Goal: Task Accomplishment & Management: Manage account settings

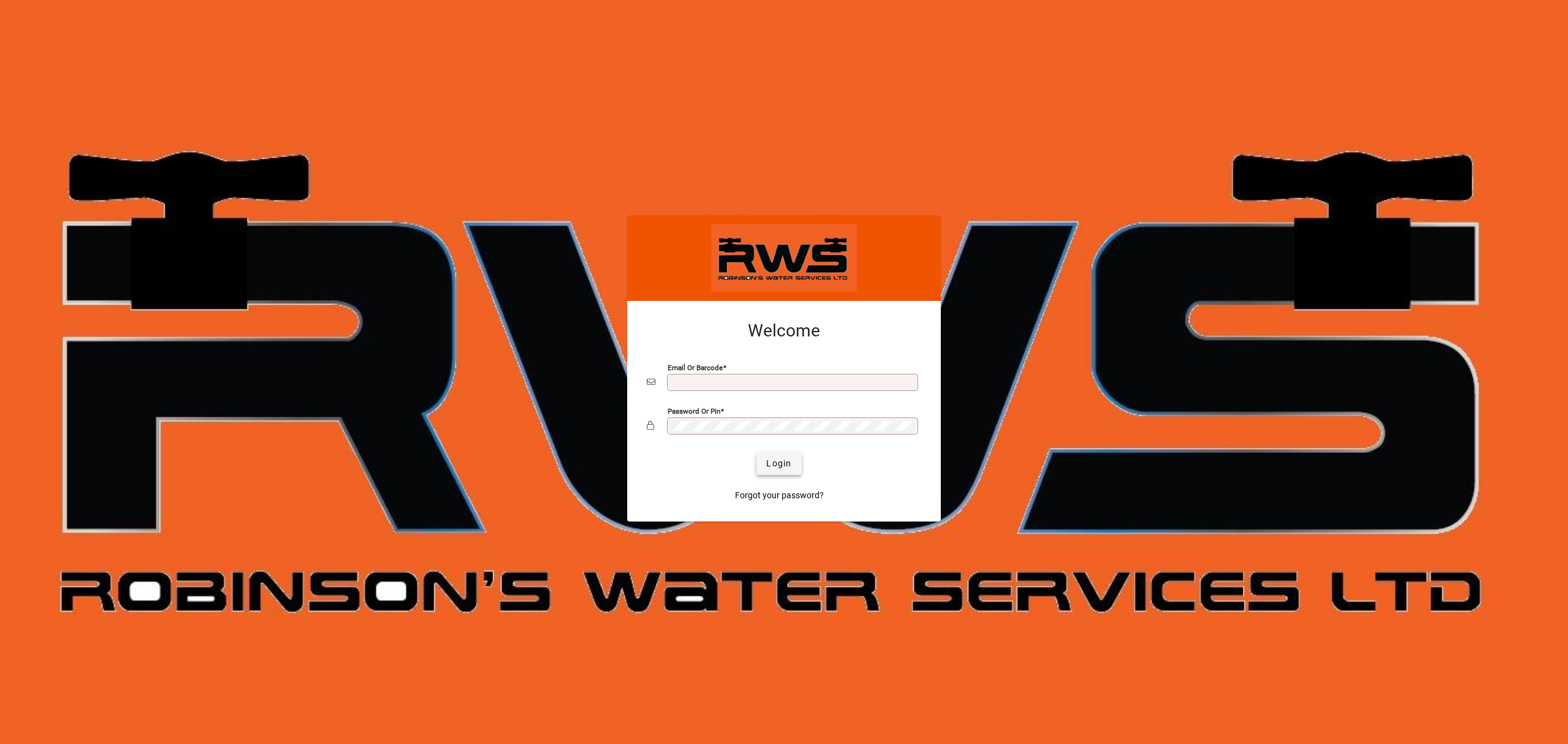
type input "**********"
click at [767, 460] on span "Login" at bounding box center [779, 464] width 25 height 13
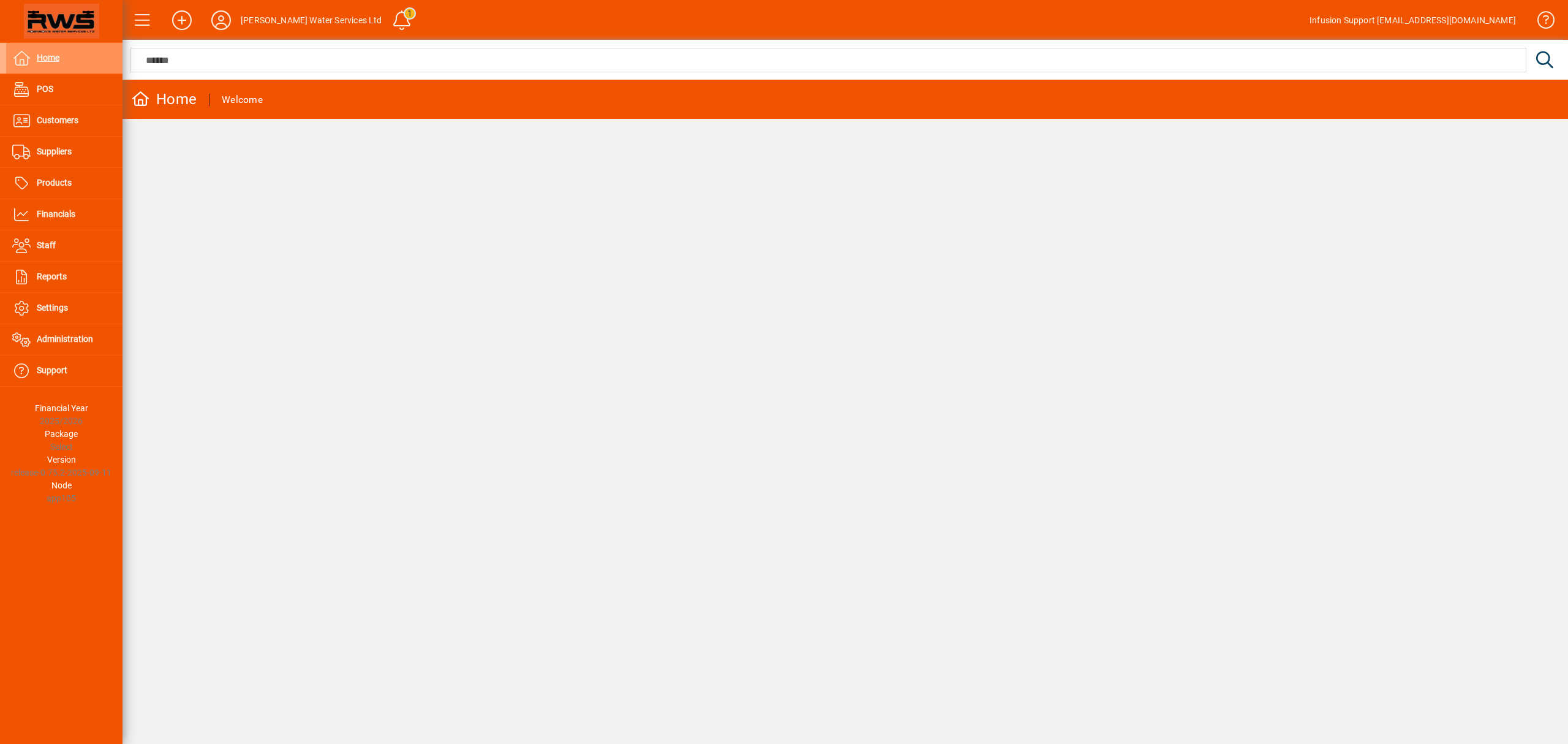
click at [926, 476] on div "Home Welcome" at bounding box center [845, 412] width 1446 height 664
click at [218, 16] on icon at bounding box center [221, 20] width 24 height 19
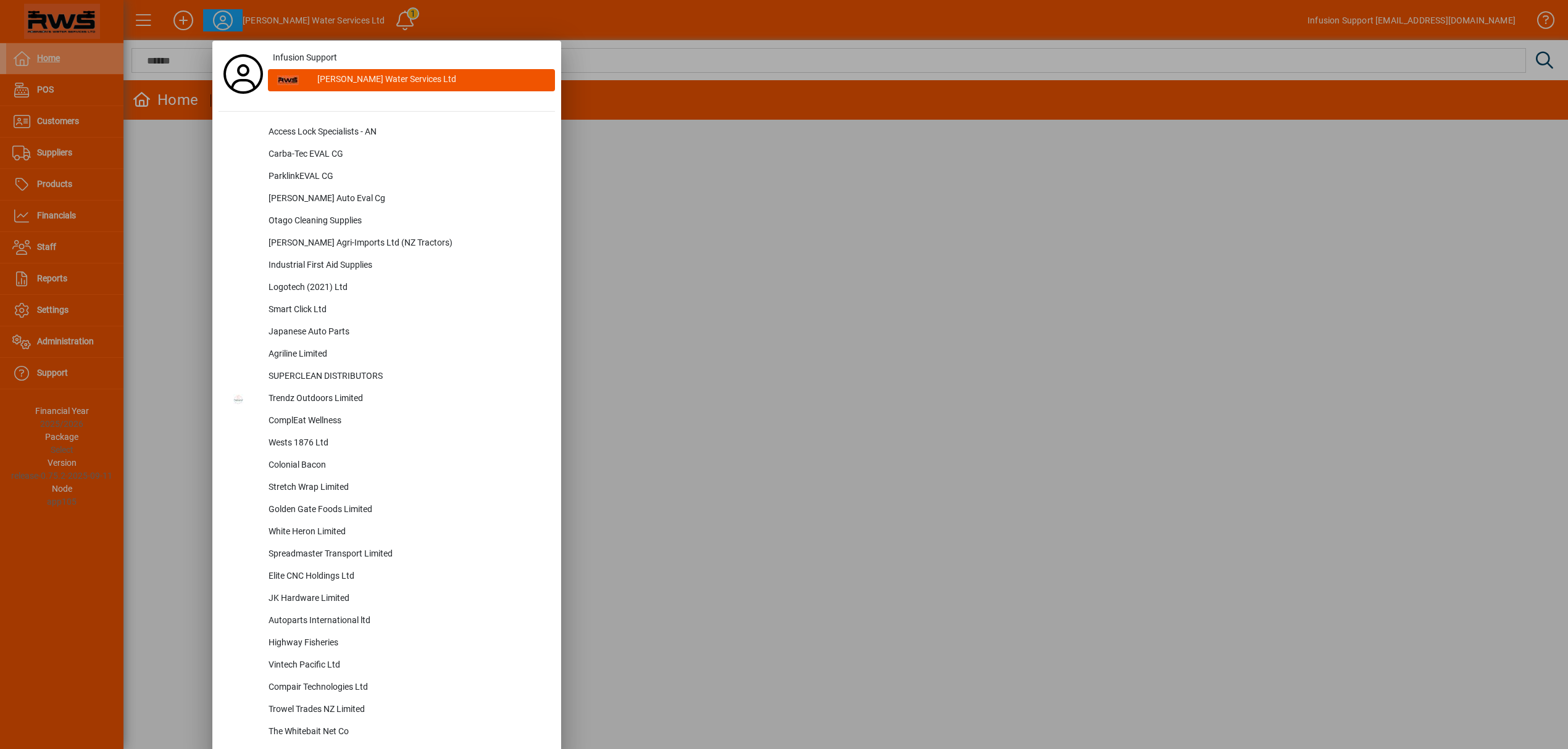
drag, startPoint x: 957, startPoint y: 265, endPoint x: 981, endPoint y: 297, distance: 40.0
click at [980, 297] on div at bounding box center [784, 374] width 1568 height 749
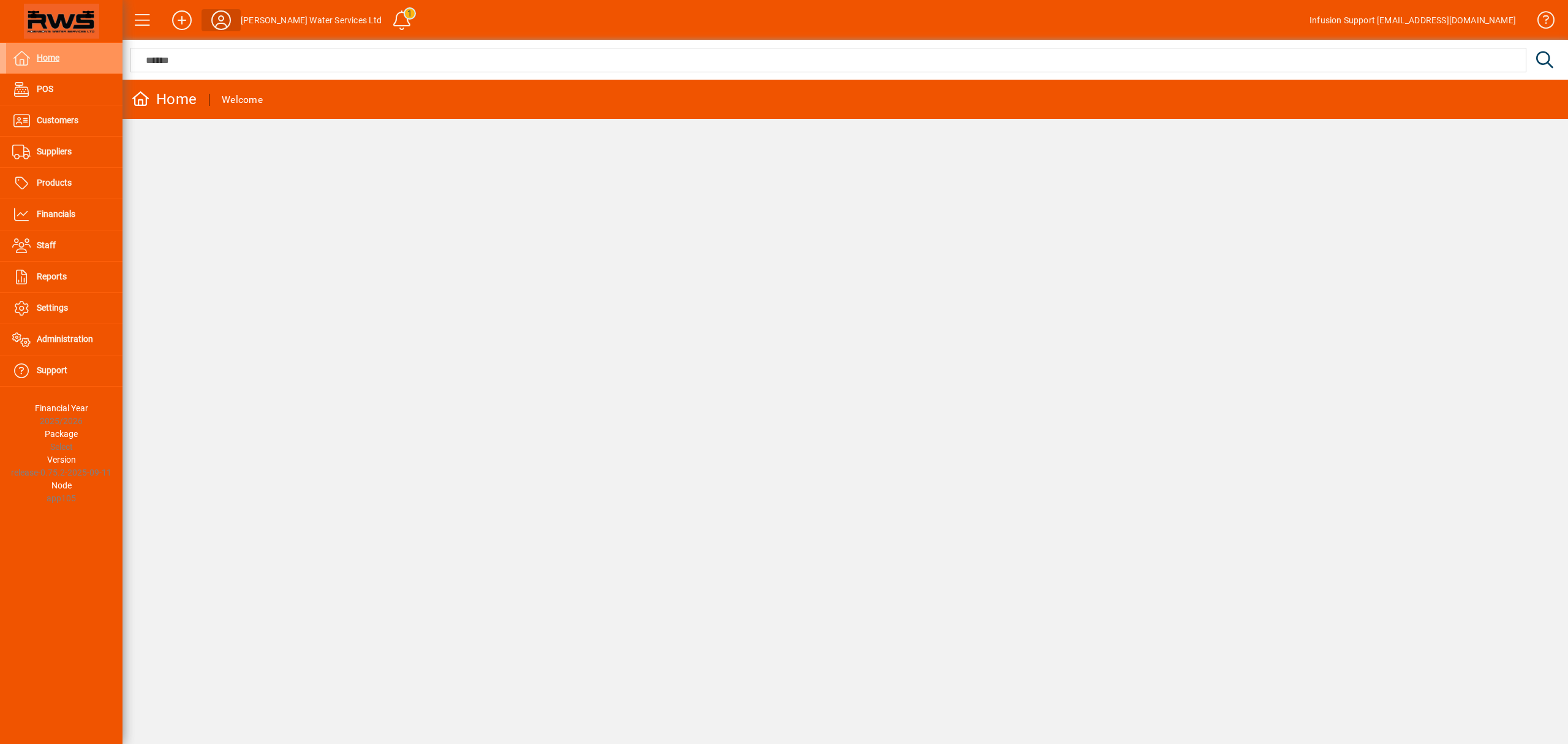
click at [218, 20] on icon at bounding box center [221, 20] width 24 height 19
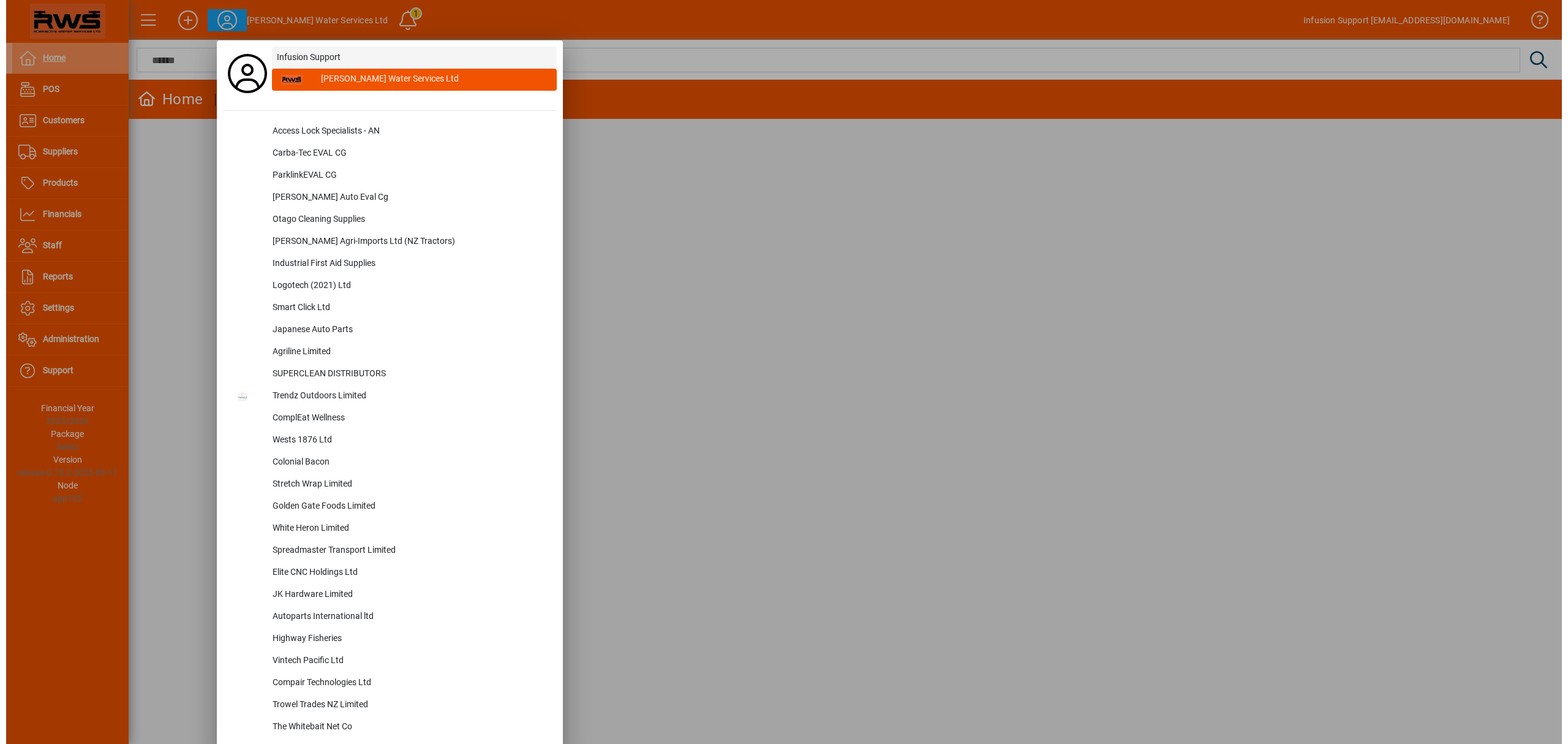
scroll to position [1124, 0]
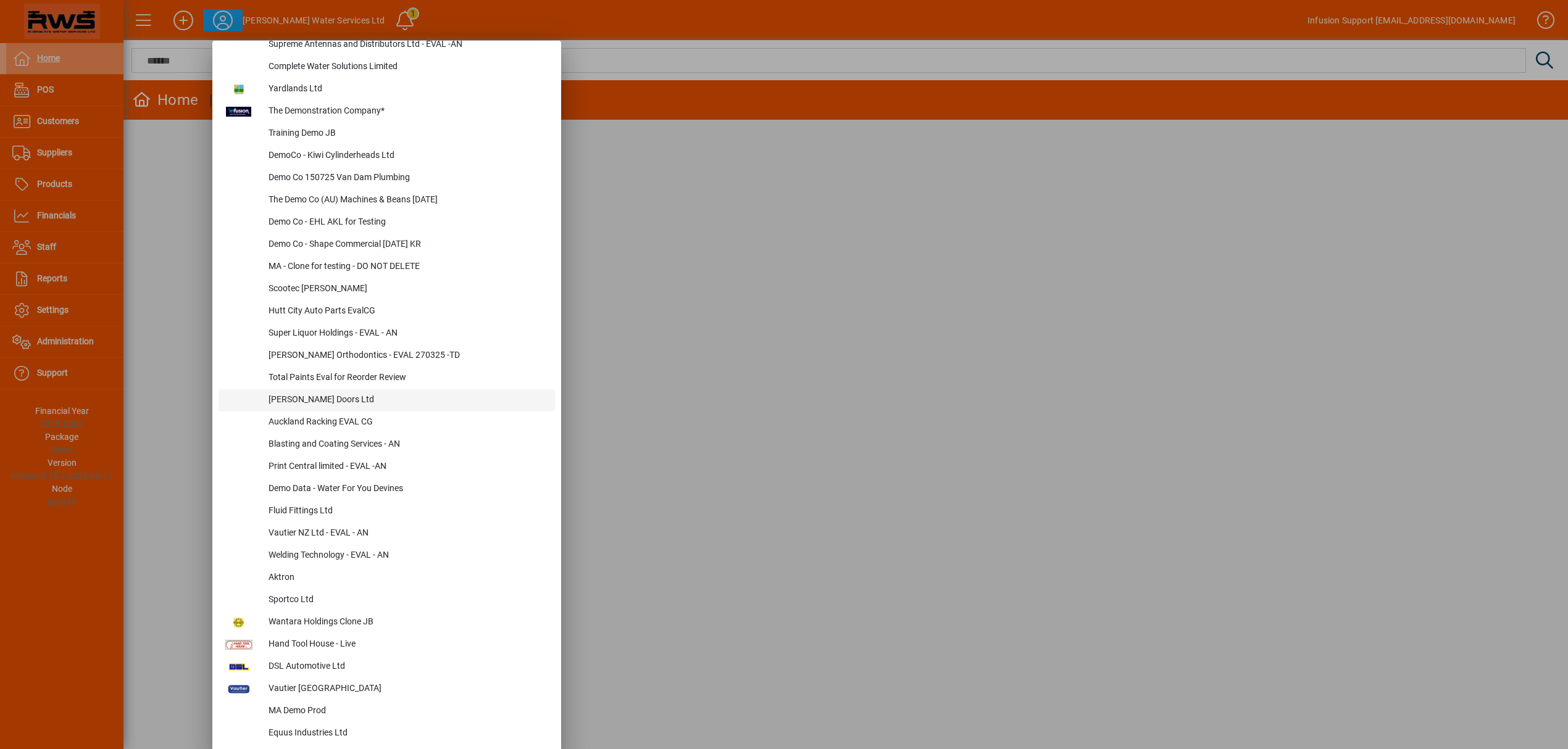
click at [282, 391] on div "Bennett Doors Ltd" at bounding box center [406, 400] width 296 height 22
